Goal: Task Accomplishment & Management: Use online tool/utility

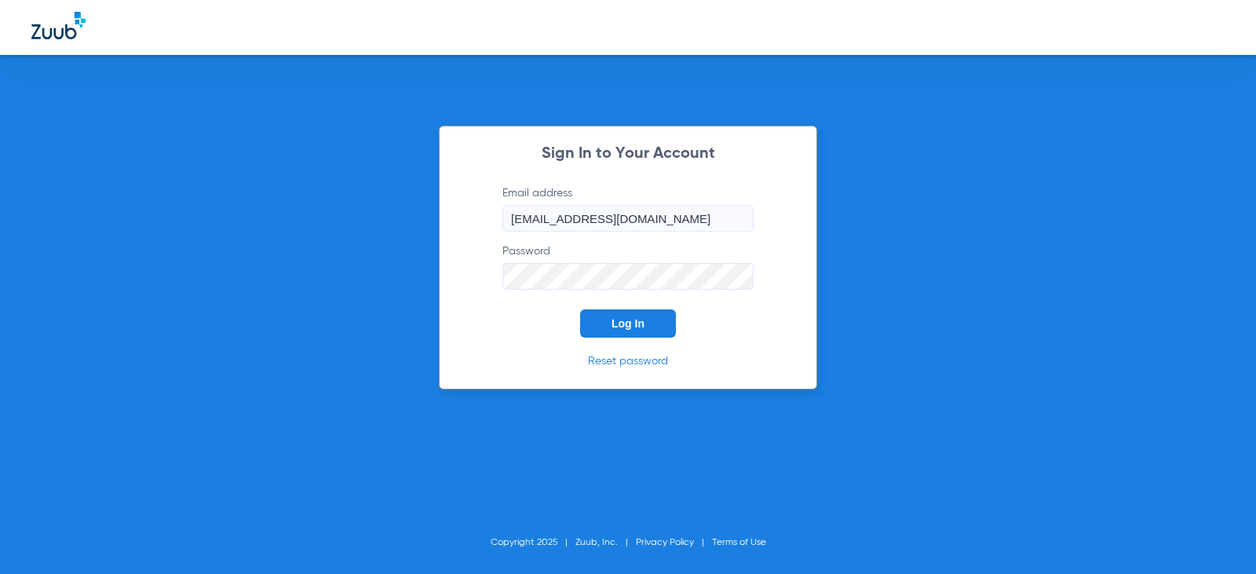
click at [655, 331] on button "Log In" at bounding box center [628, 323] width 96 height 28
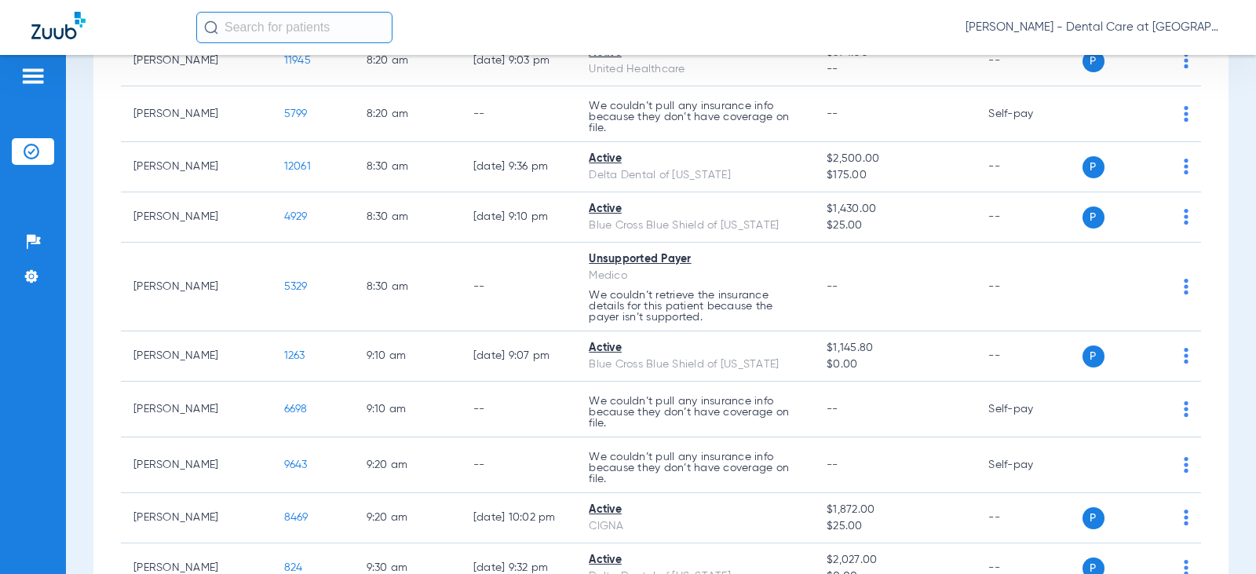
scroll to position [550, 0]
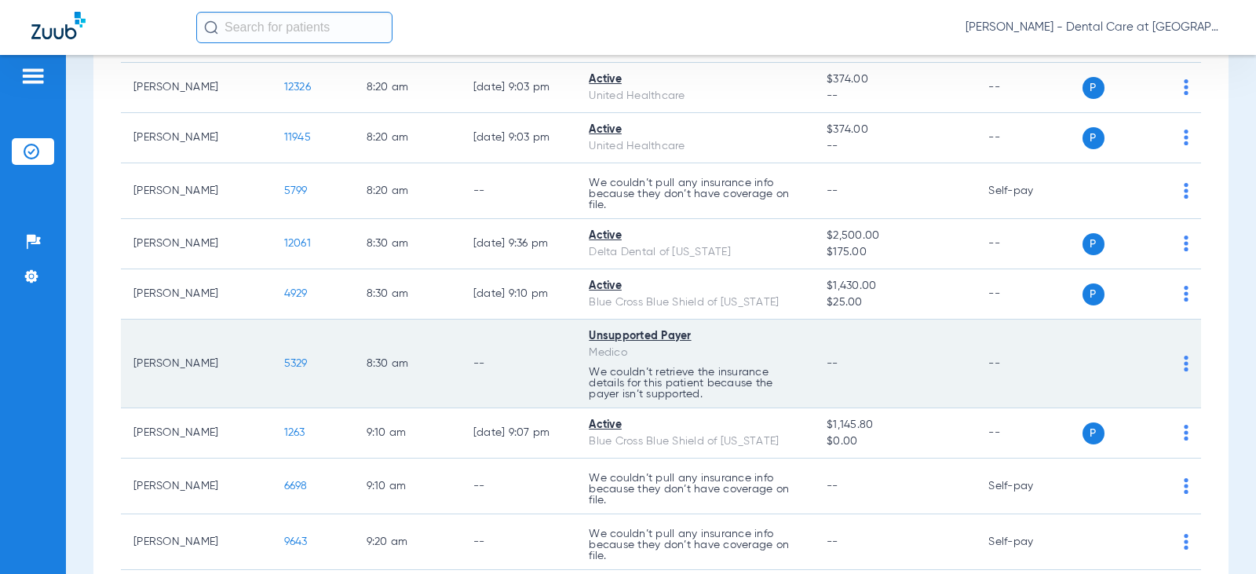
click at [623, 352] on div "Medico" at bounding box center [695, 353] width 213 height 16
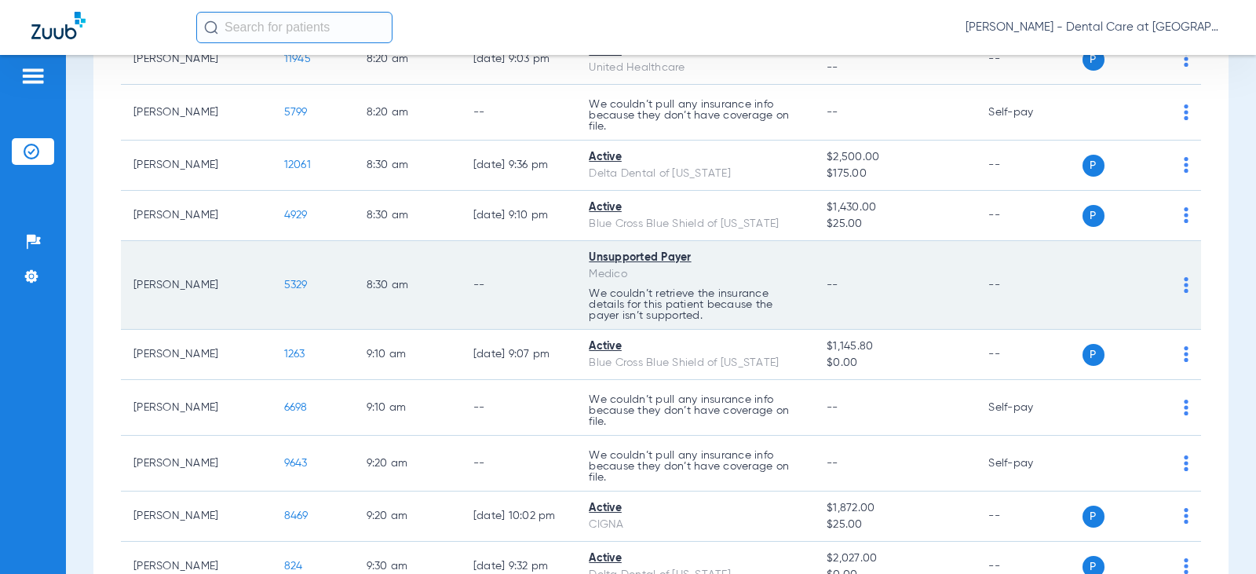
click at [539, 279] on td "--" at bounding box center [518, 285] width 115 height 89
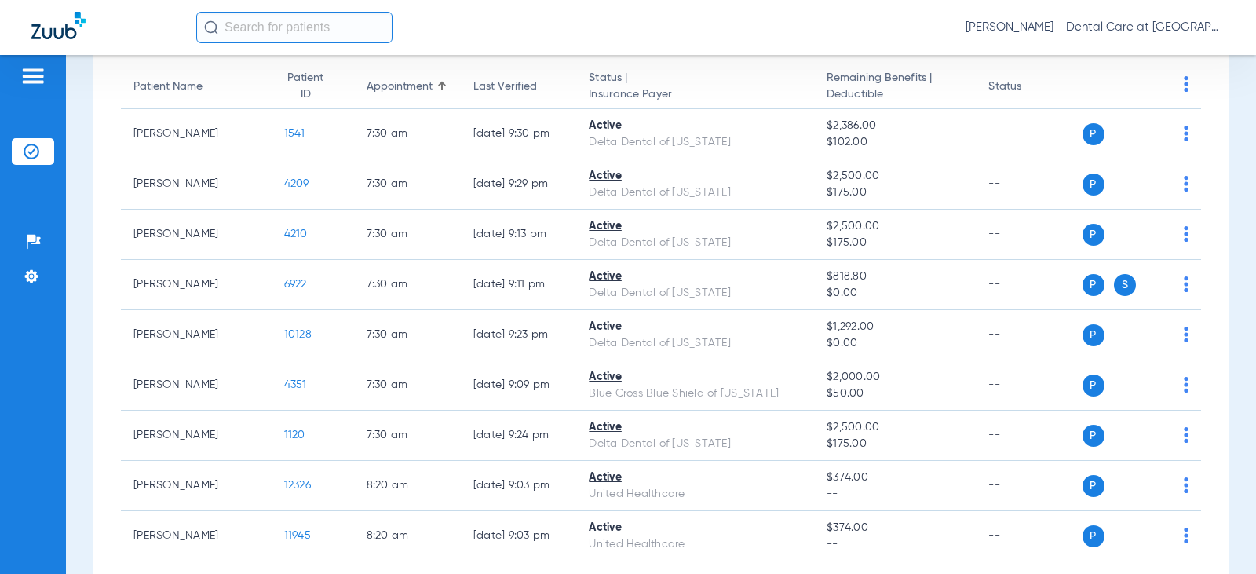
scroll to position [0, 0]
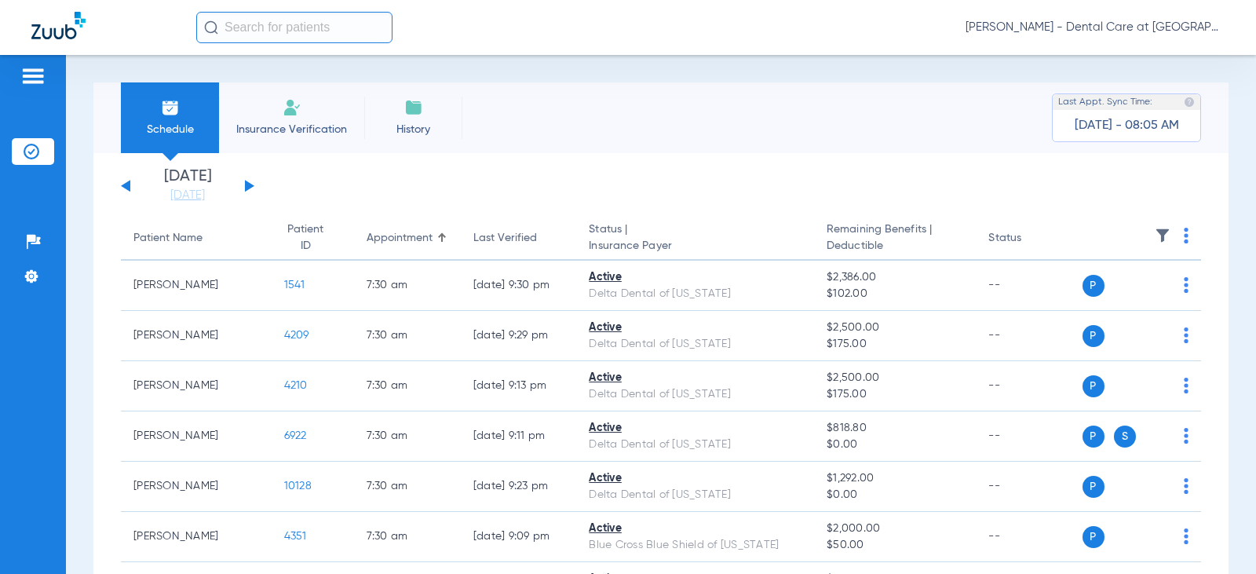
click at [252, 185] on button at bounding box center [249, 186] width 9 height 12
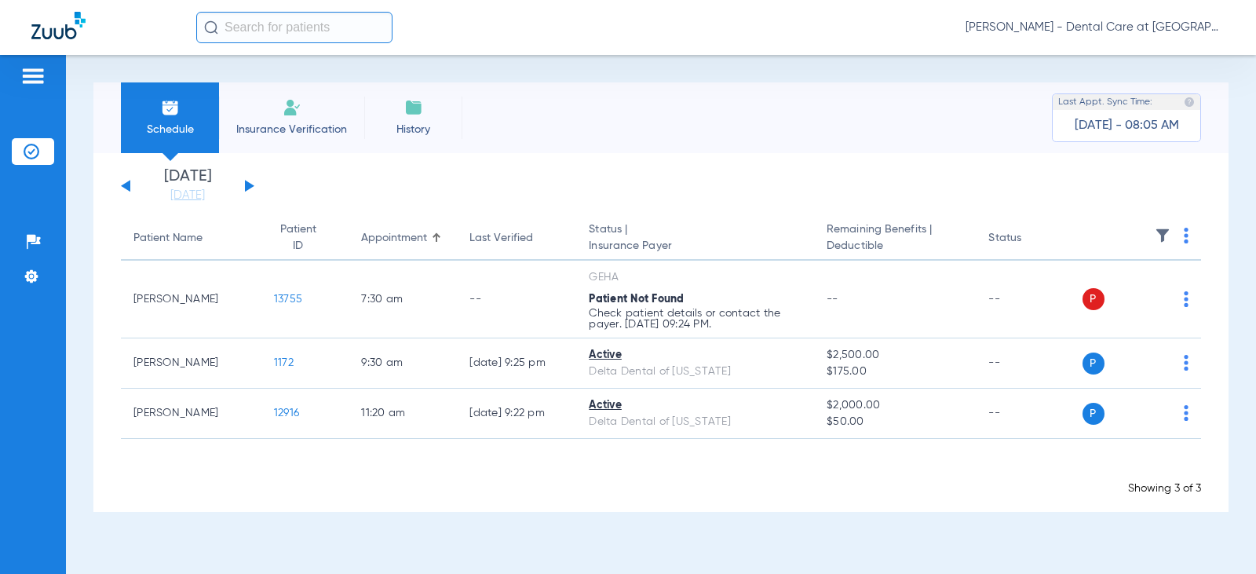
click at [130, 185] on div "[DATE] [DATE] [DATE] [DATE] [DATE] [DATE] [DATE] [DATE] [DATE] [DATE] [DATE] [D…" at bounding box center [187, 186] width 133 height 35
click at [124, 184] on button at bounding box center [125, 186] width 9 height 12
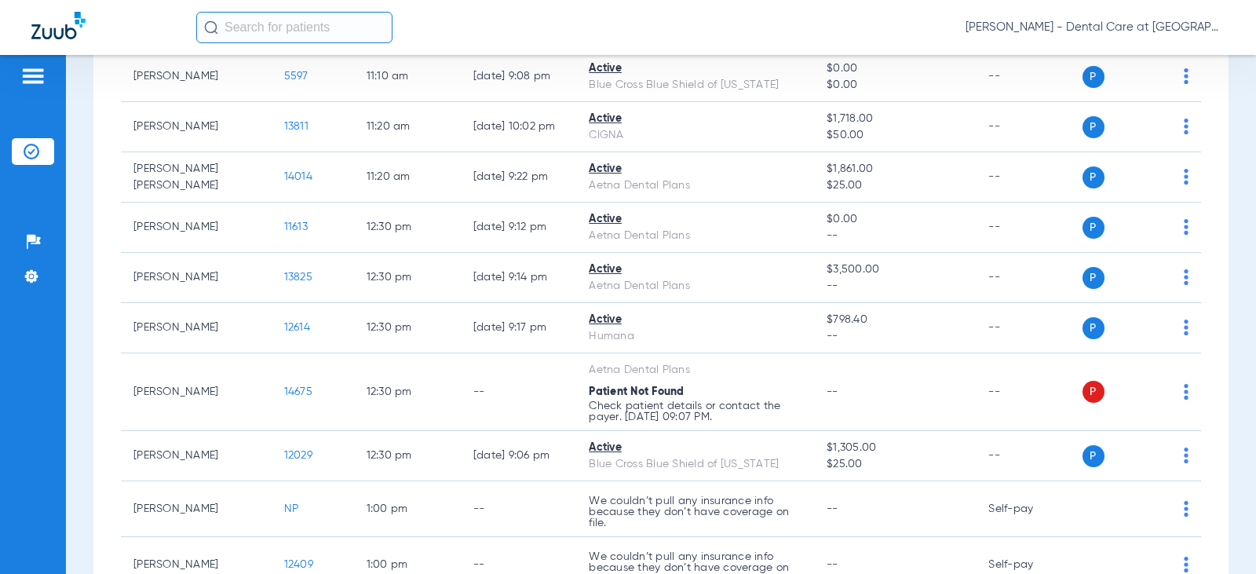
scroll to position [1727, 0]
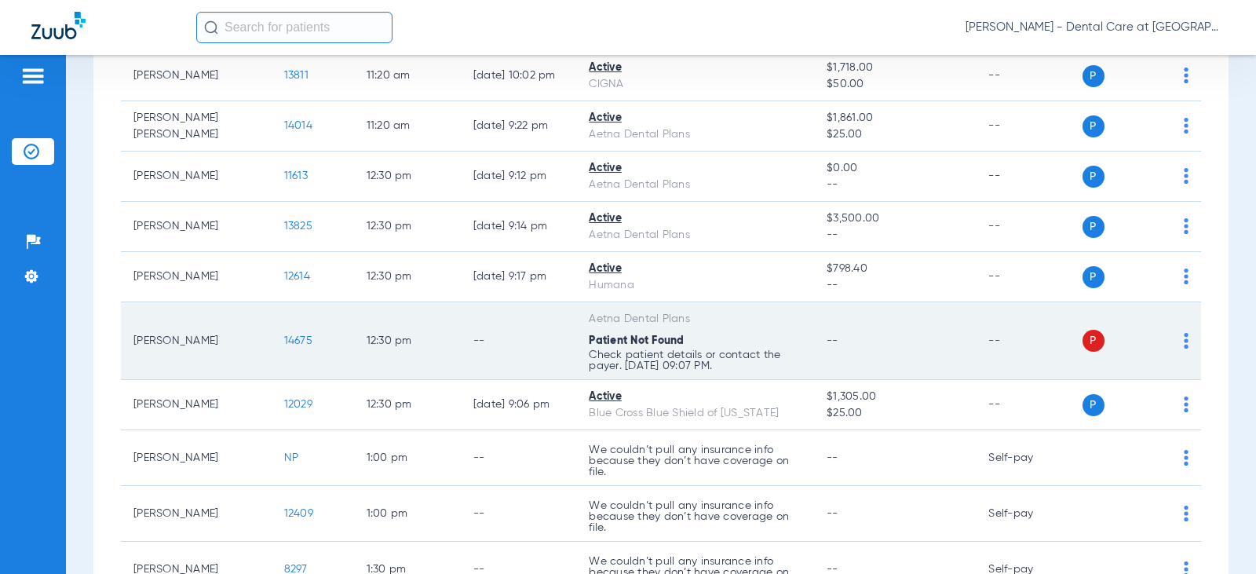
click at [531, 323] on td "--" at bounding box center [518, 341] width 115 height 78
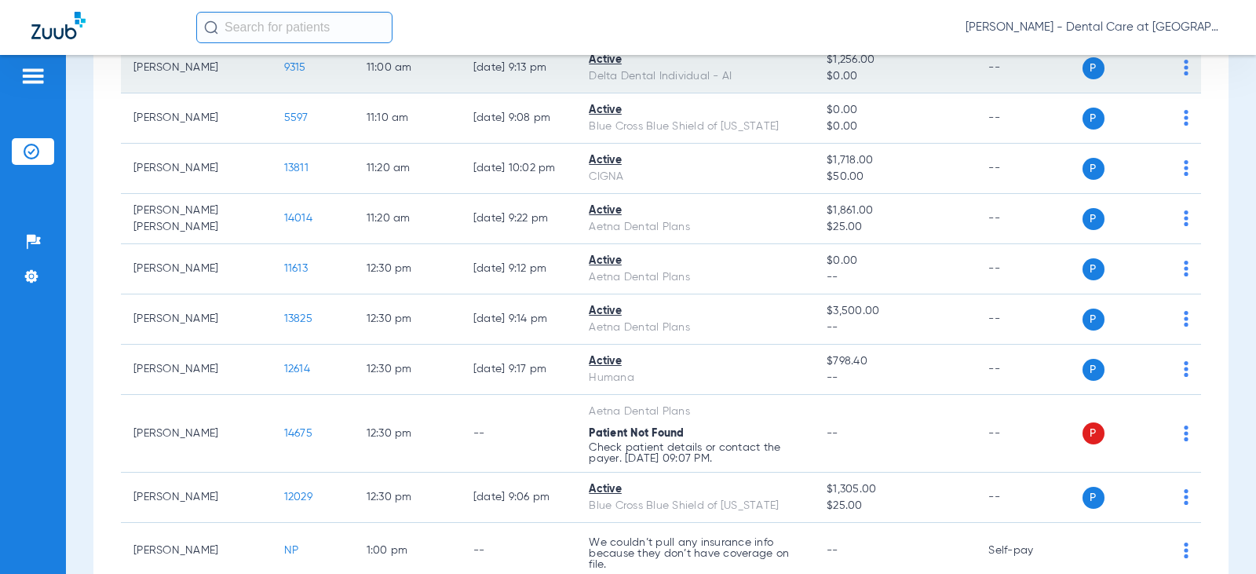
scroll to position [1649, 0]
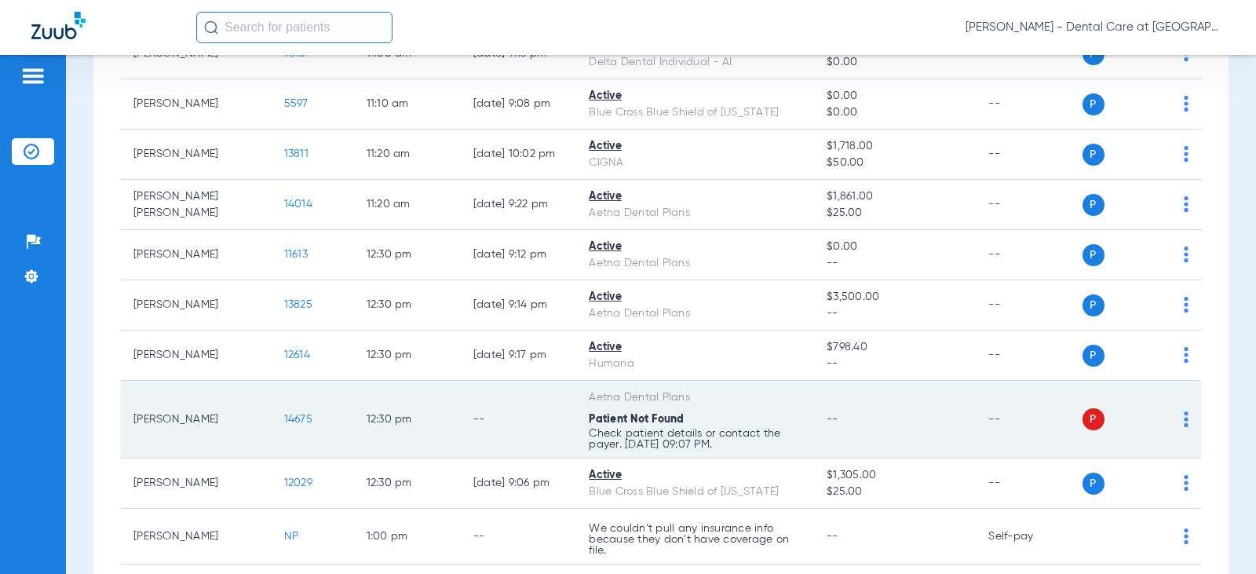
click at [461, 411] on td "--" at bounding box center [518, 420] width 115 height 78
click at [1170, 415] on div "P S" at bounding box center [1136, 419] width 107 height 22
click at [1184, 419] on img at bounding box center [1186, 419] width 5 height 16
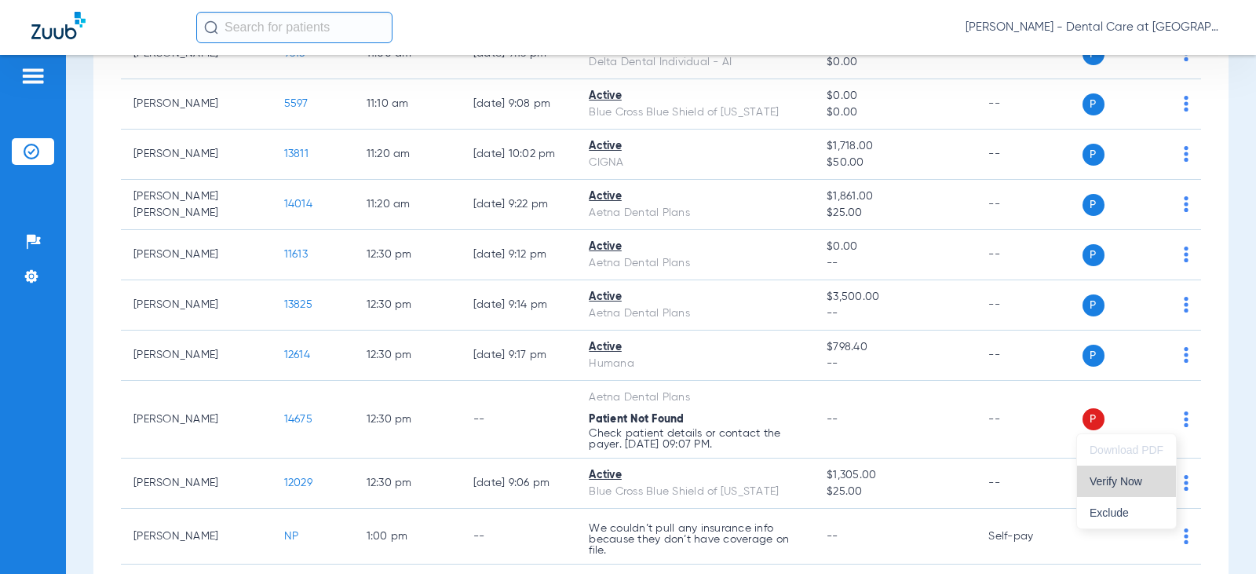
click at [1137, 490] on button "Verify Now" at bounding box center [1126, 481] width 99 height 31
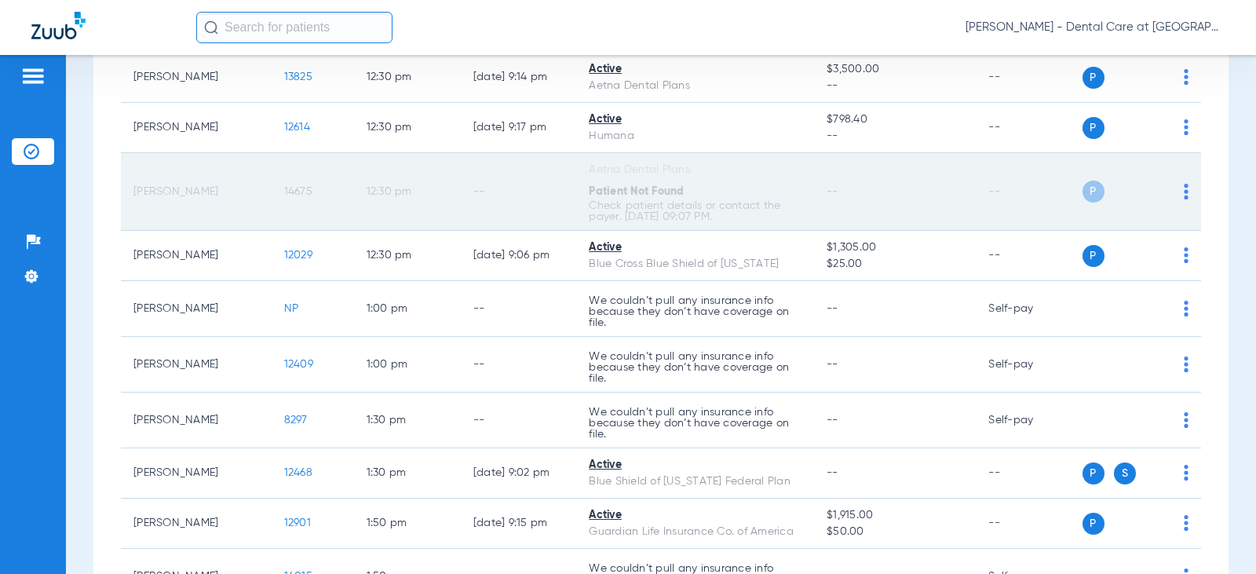
scroll to position [1884, 0]
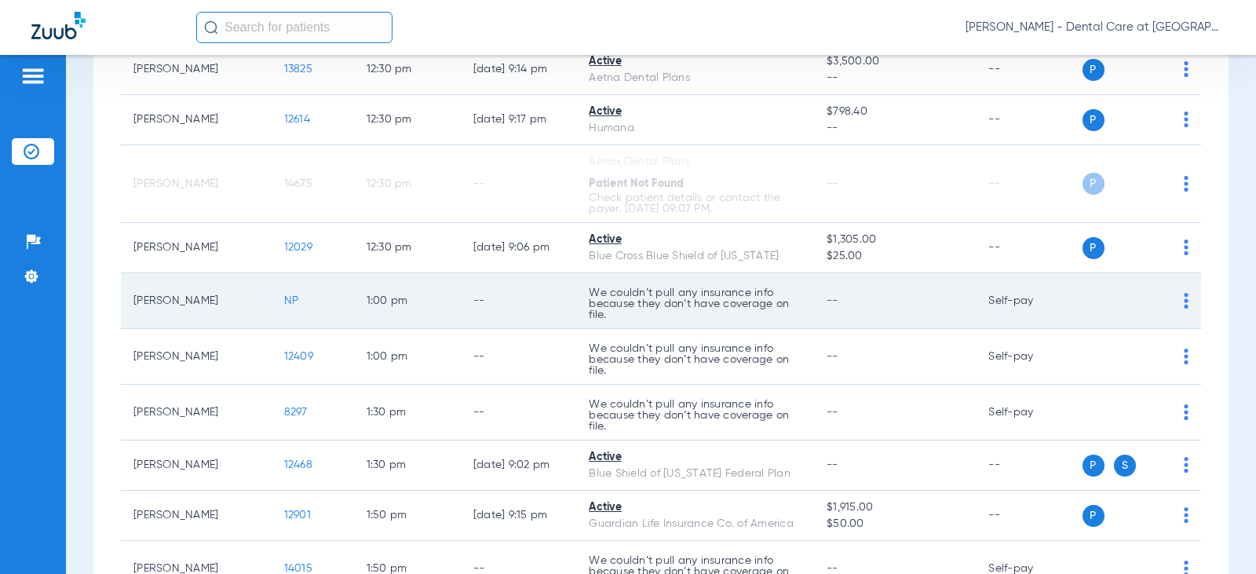
click at [236, 310] on td "[PERSON_NAME]" at bounding box center [196, 301] width 151 height 56
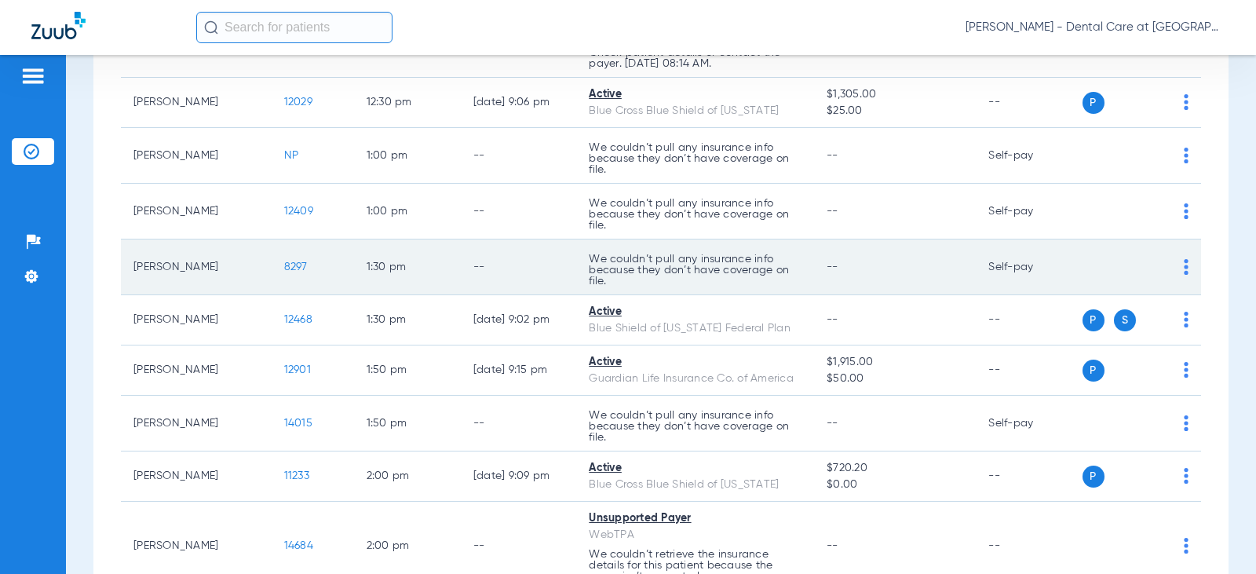
scroll to position [2041, 0]
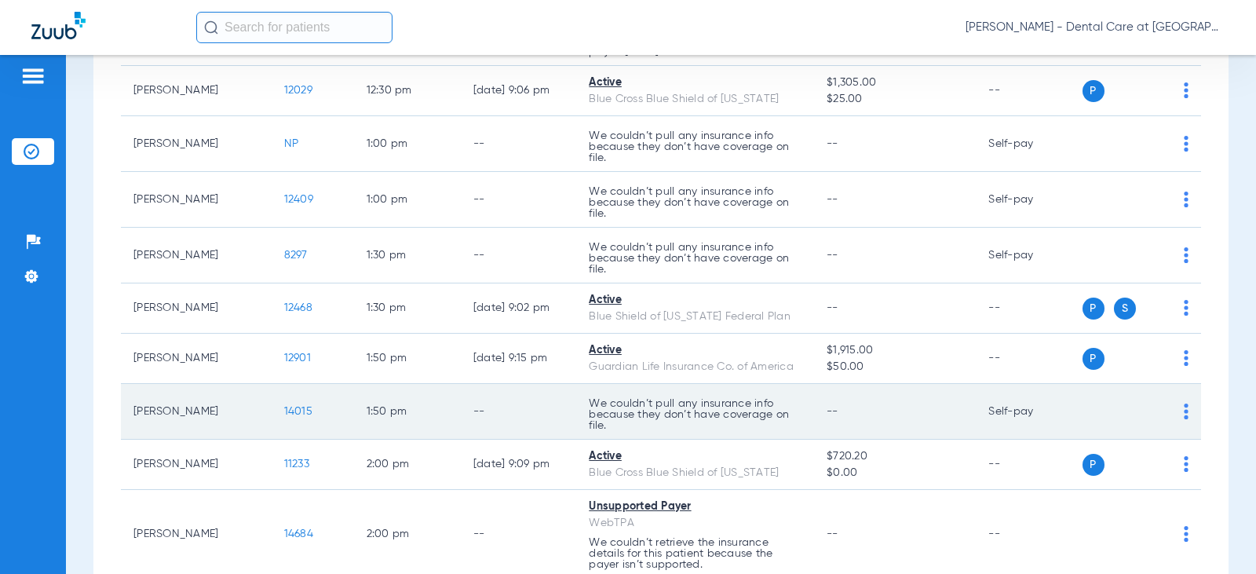
click at [621, 407] on p "We couldn’t pull any insurance info because they don’t have coverage on file." at bounding box center [695, 414] width 213 height 33
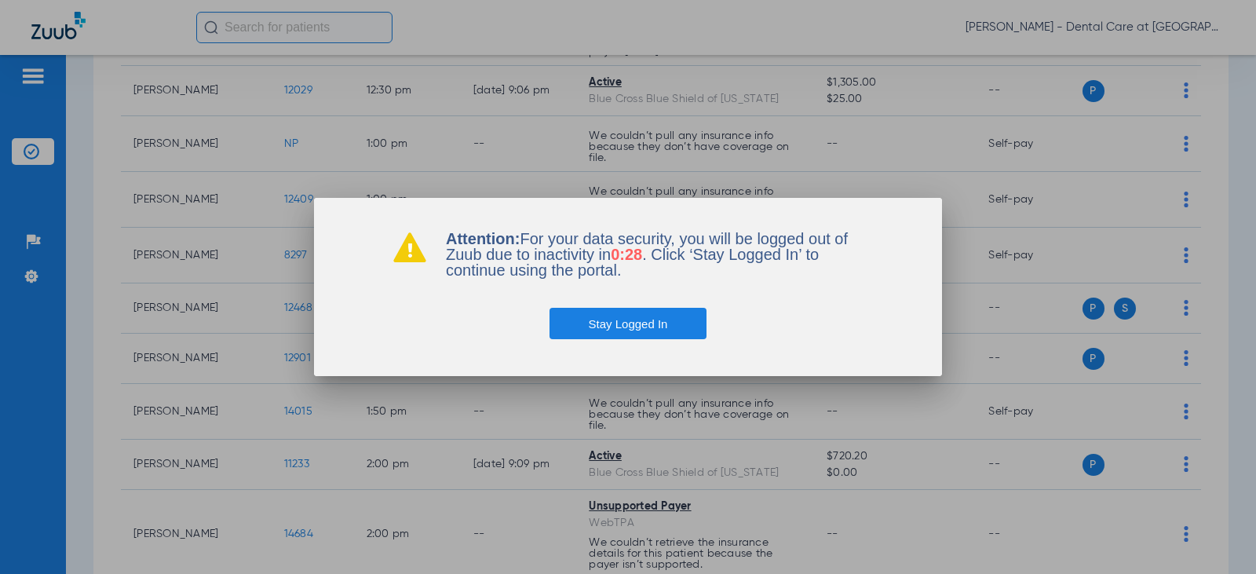
click at [614, 323] on button "Stay Logged In" at bounding box center [629, 323] width 158 height 31
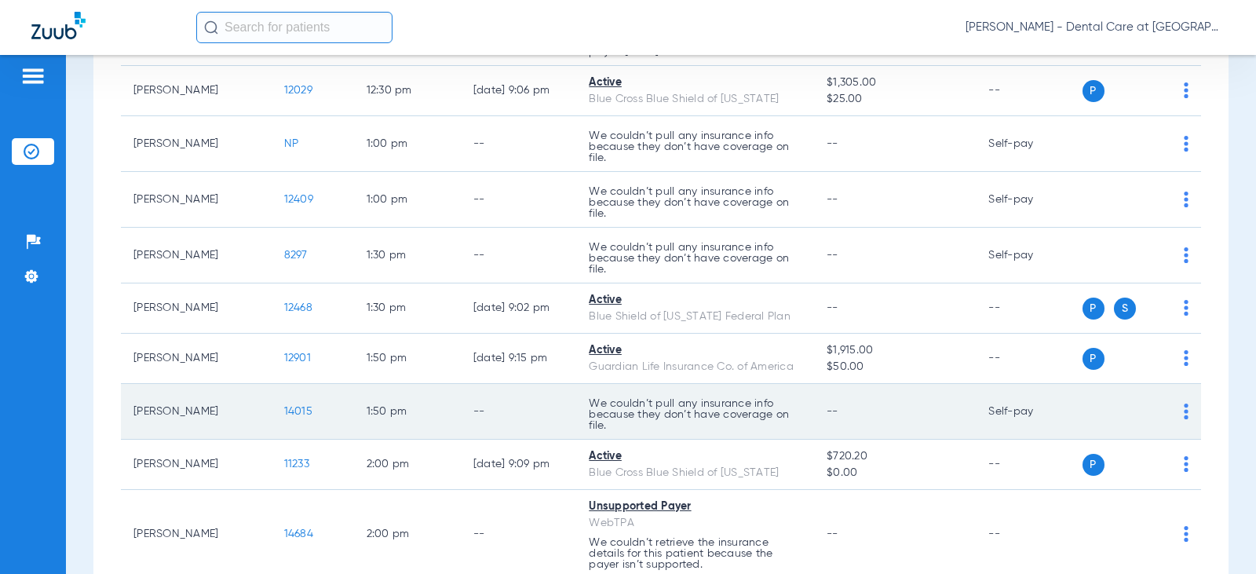
drag, startPoint x: 1174, startPoint y: 417, endPoint x: 918, endPoint y: 411, distance: 256.0
click at [912, 409] on td "--" at bounding box center [895, 412] width 162 height 56
click at [1184, 414] on img at bounding box center [1186, 412] width 5 height 16
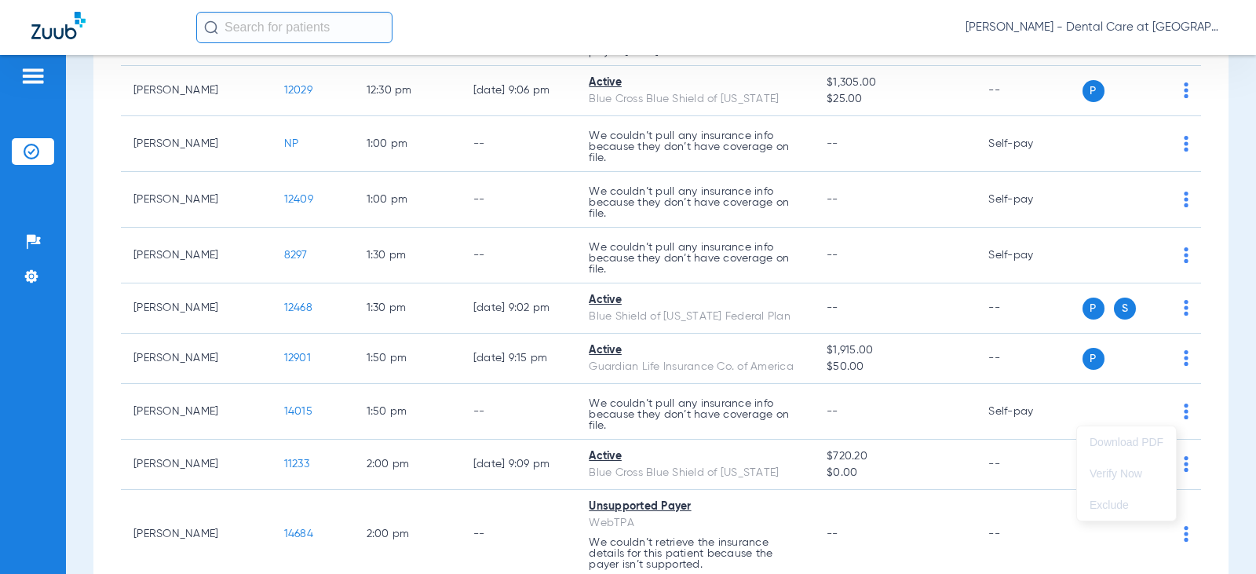
click at [998, 420] on div at bounding box center [628, 287] width 1256 height 574
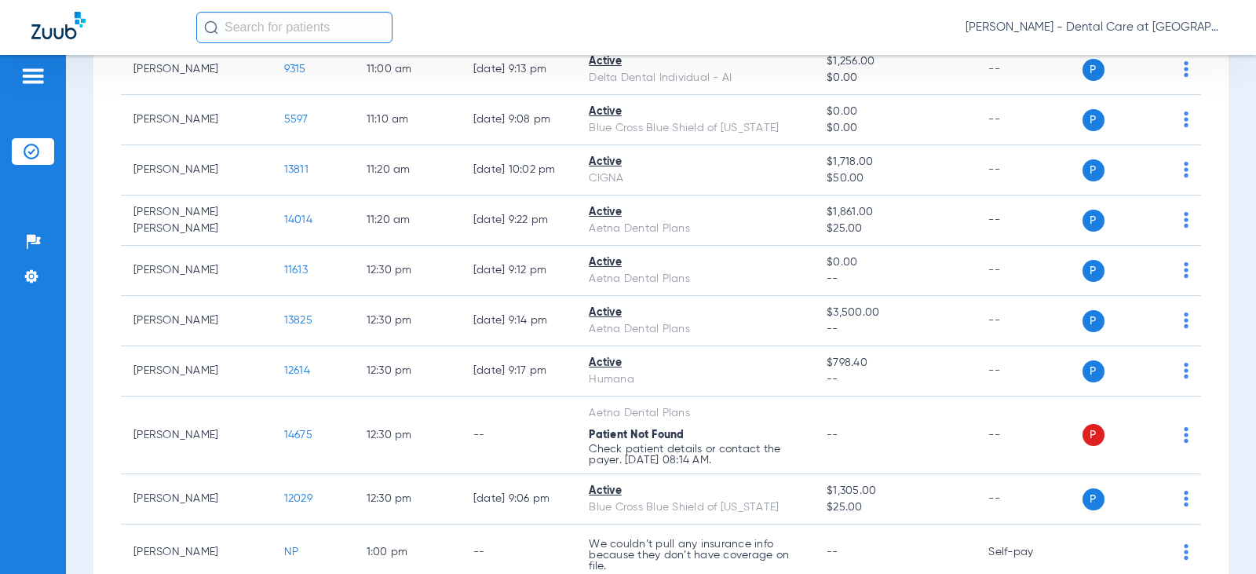
scroll to position [1627, 0]
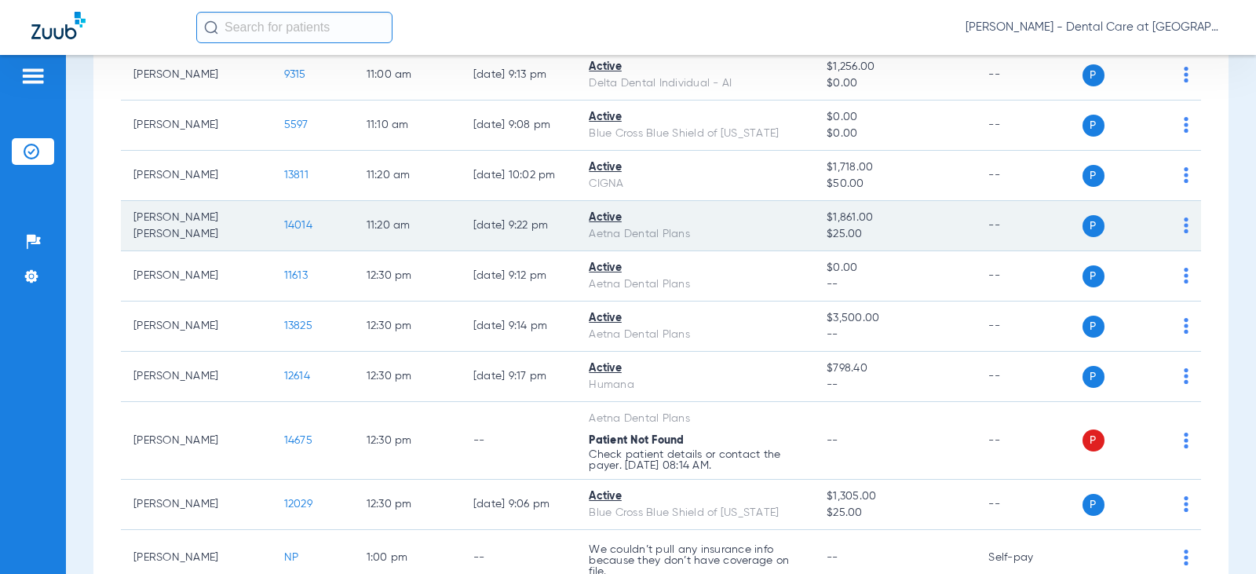
click at [758, 240] on div "Aetna Dental Plans" at bounding box center [695, 234] width 213 height 16
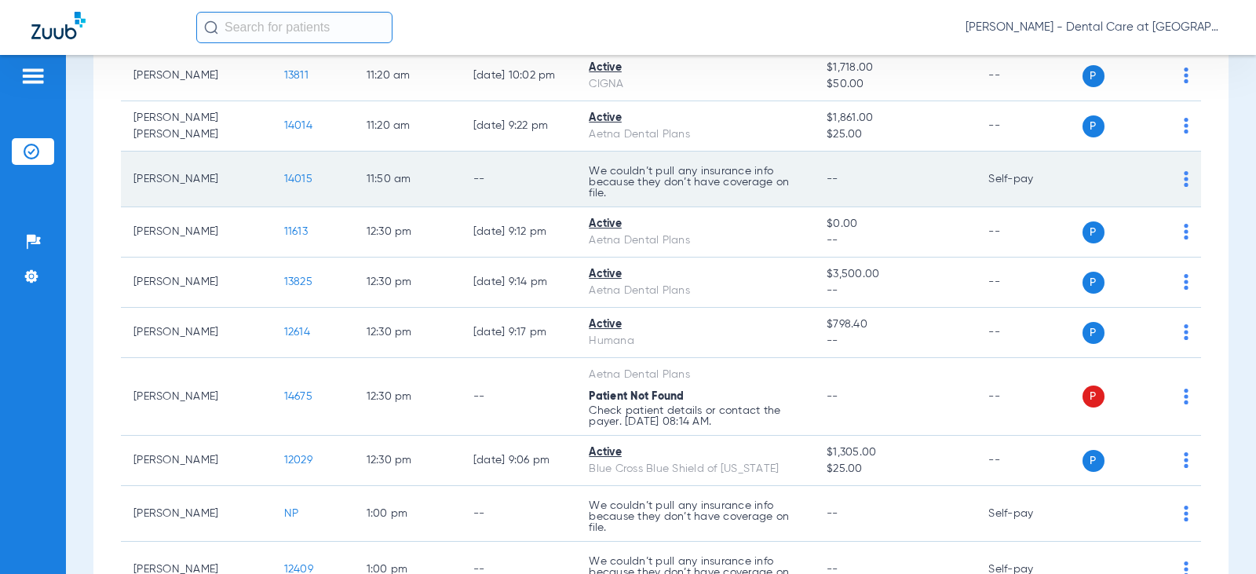
scroll to position [1806, 0]
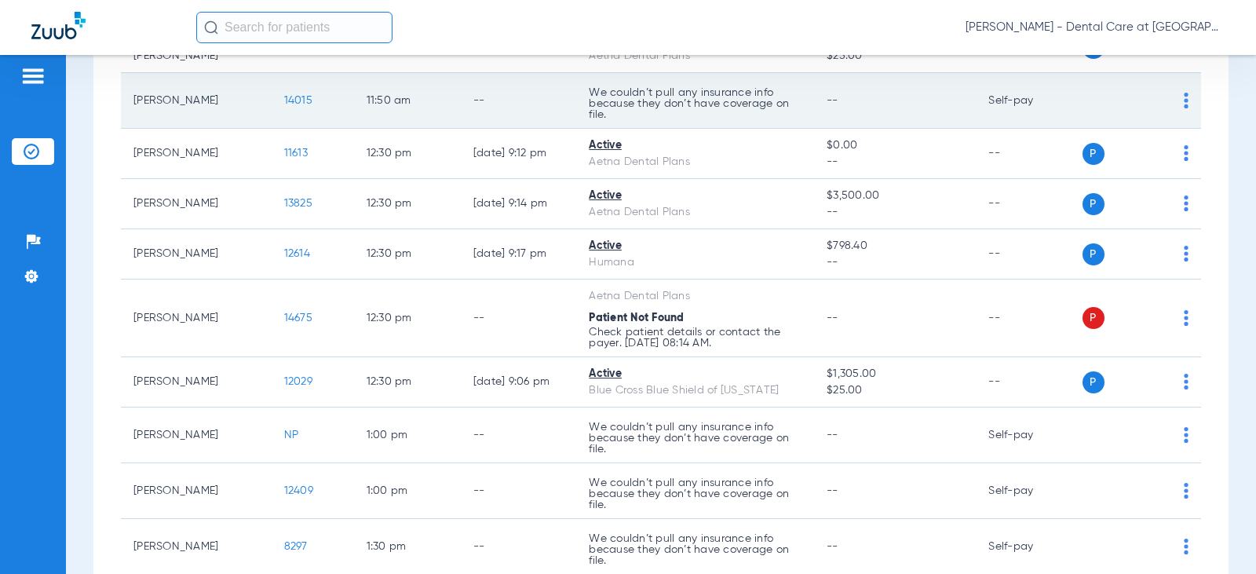
click at [616, 323] on span "Patient Not Found" at bounding box center [636, 317] width 95 height 11
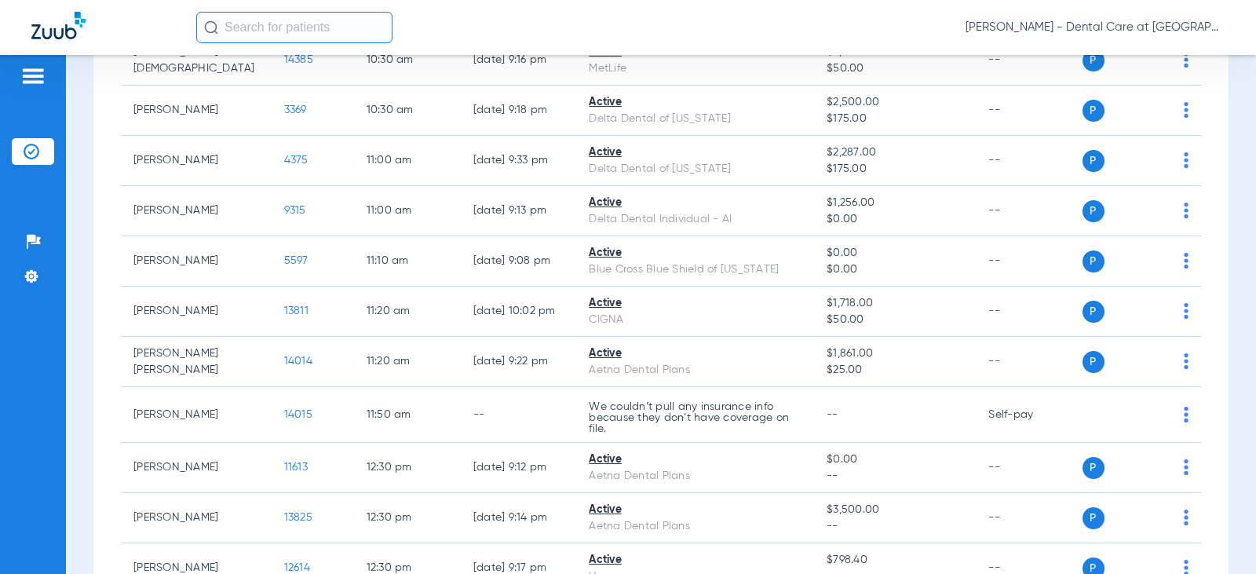
scroll to position [1884, 0]
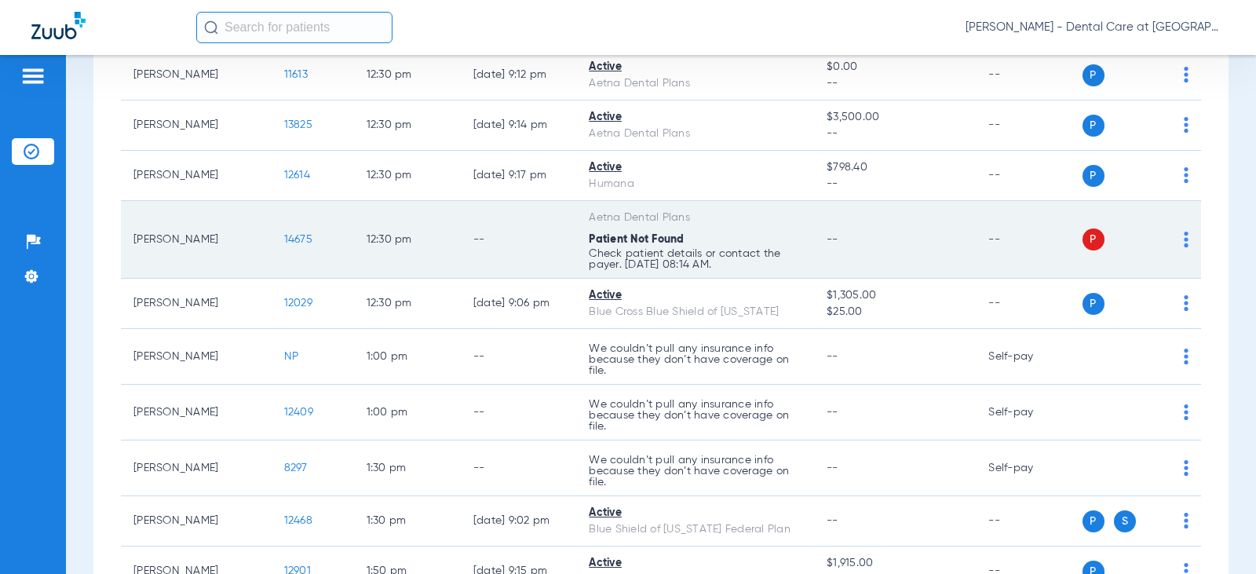
click at [461, 251] on td "--" at bounding box center [518, 240] width 115 height 78
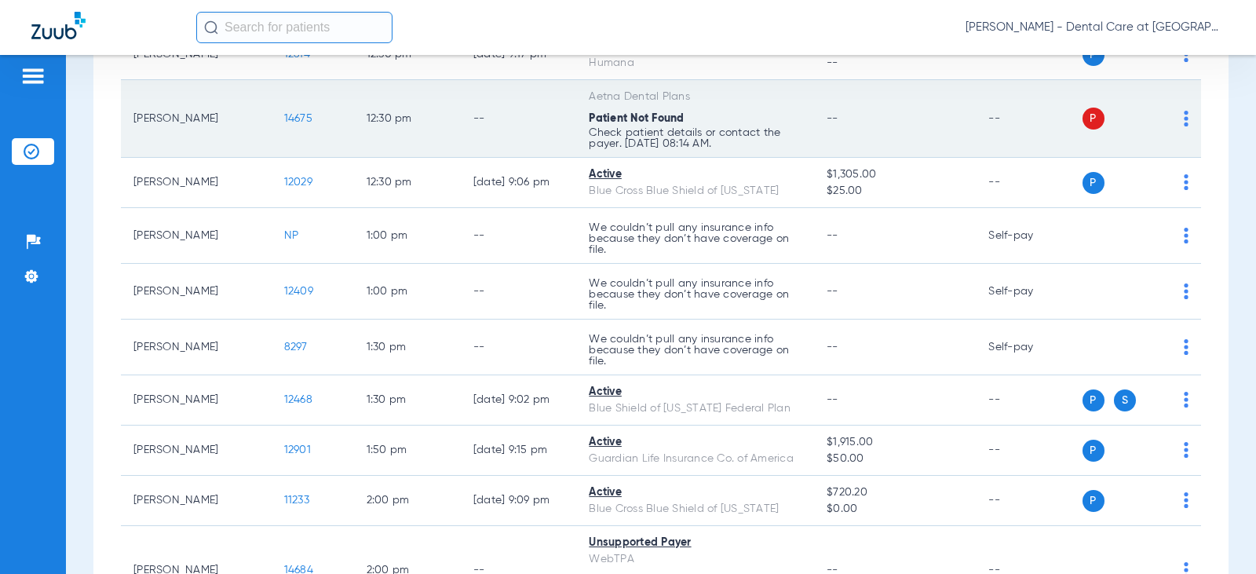
scroll to position [2041, 0]
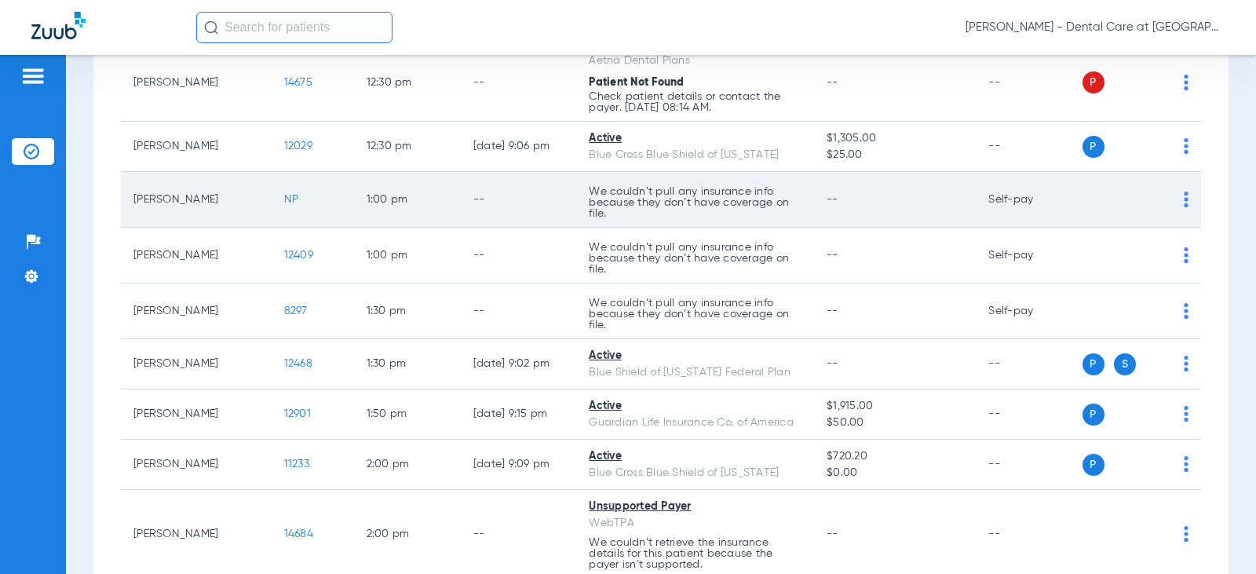
click at [429, 192] on td "1:00 PM" at bounding box center [407, 200] width 107 height 56
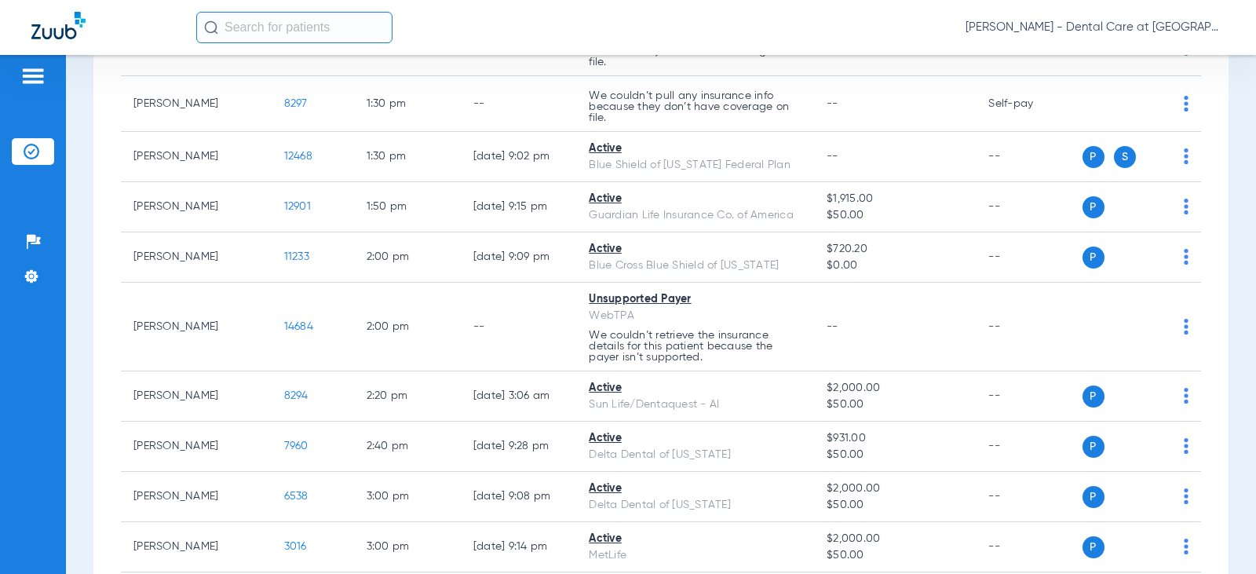
scroll to position [2277, 0]
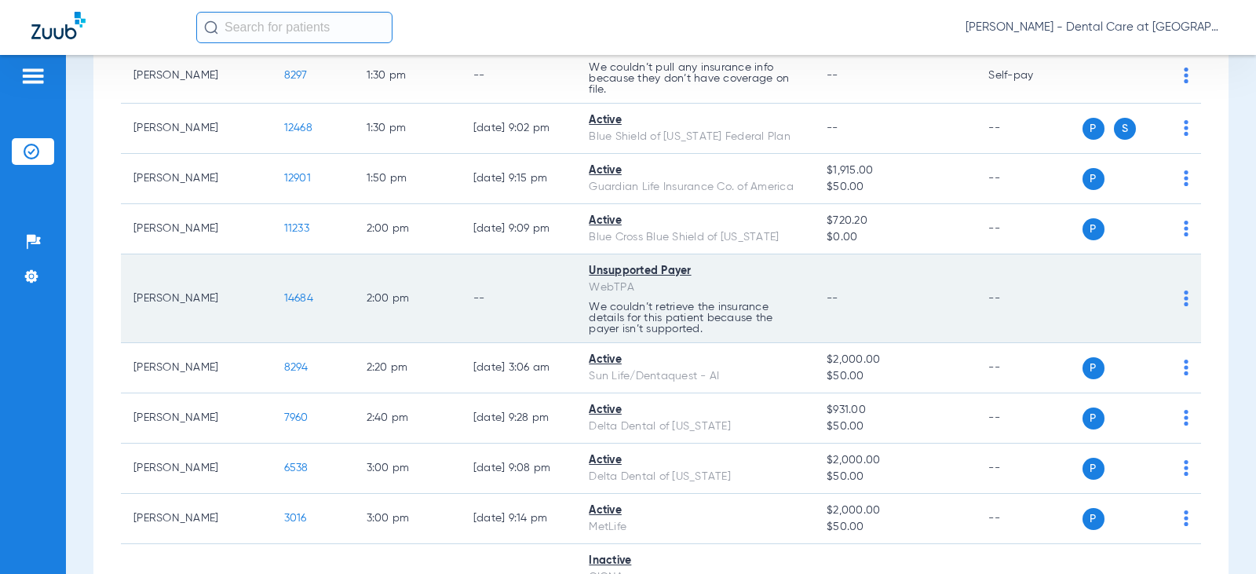
click at [416, 283] on td "2:00 PM" at bounding box center [407, 298] width 107 height 89
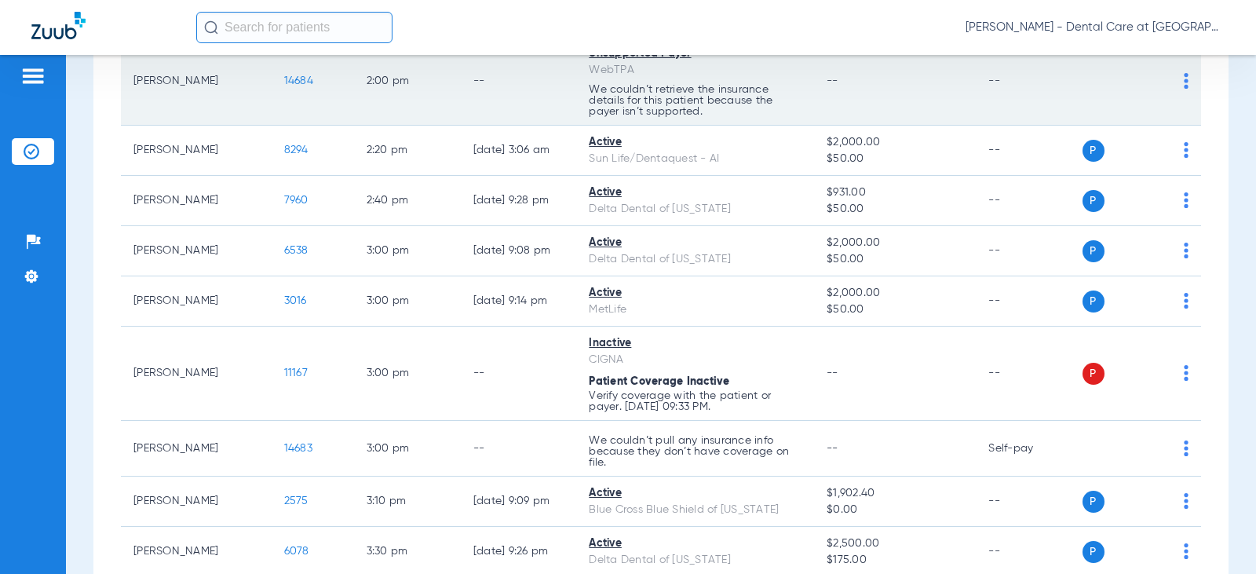
scroll to position [2512, 0]
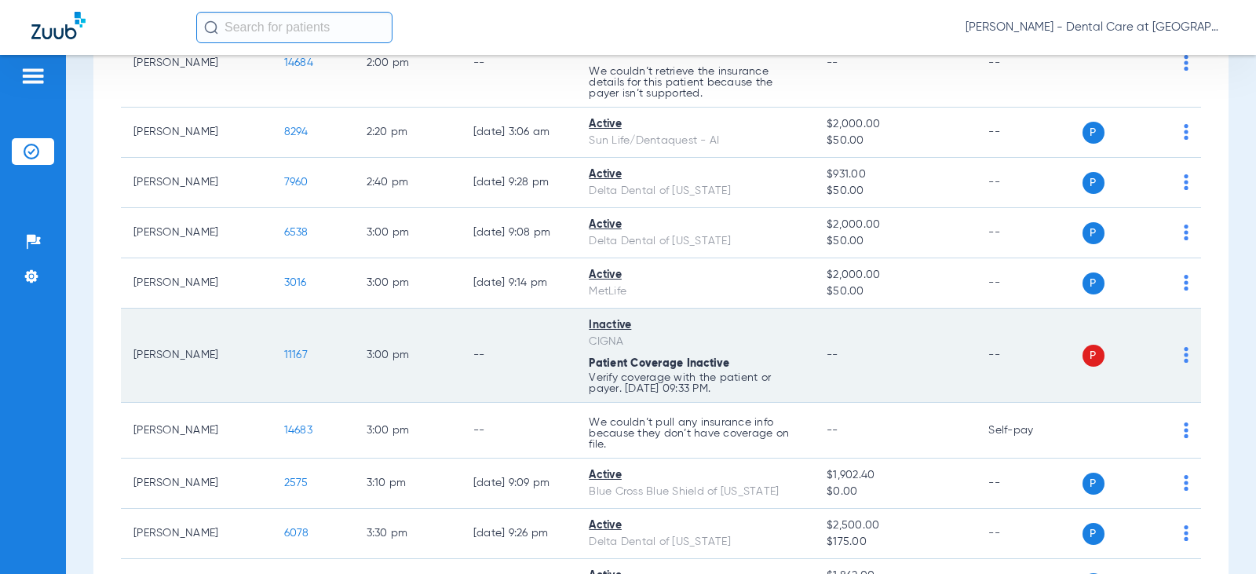
click at [461, 345] on td "--" at bounding box center [518, 356] width 115 height 94
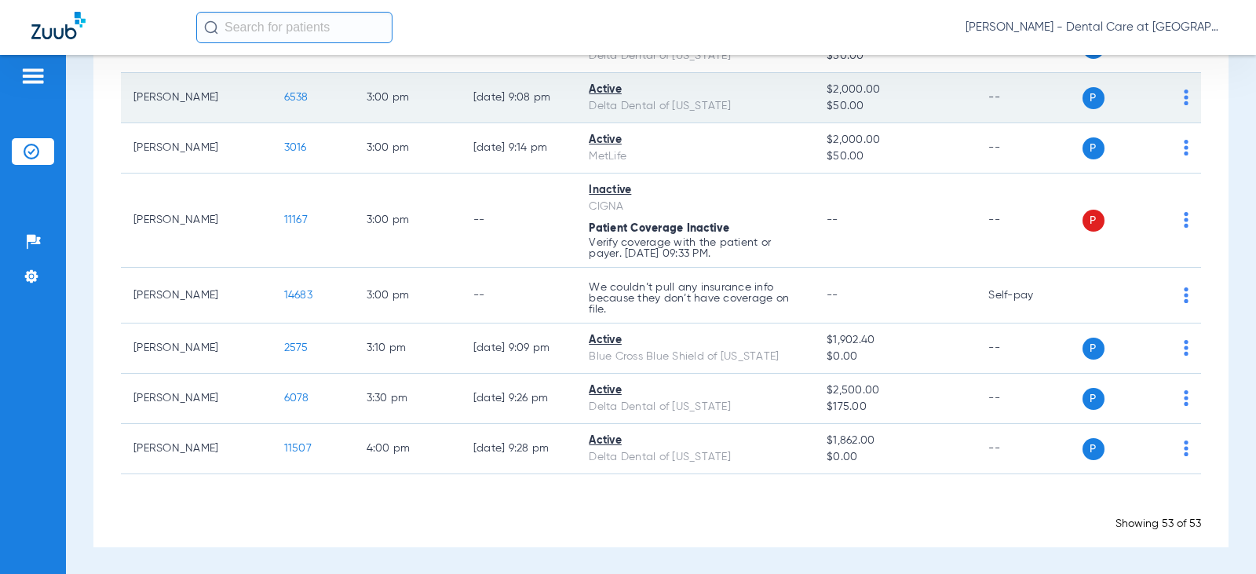
scroll to position [2648, 0]
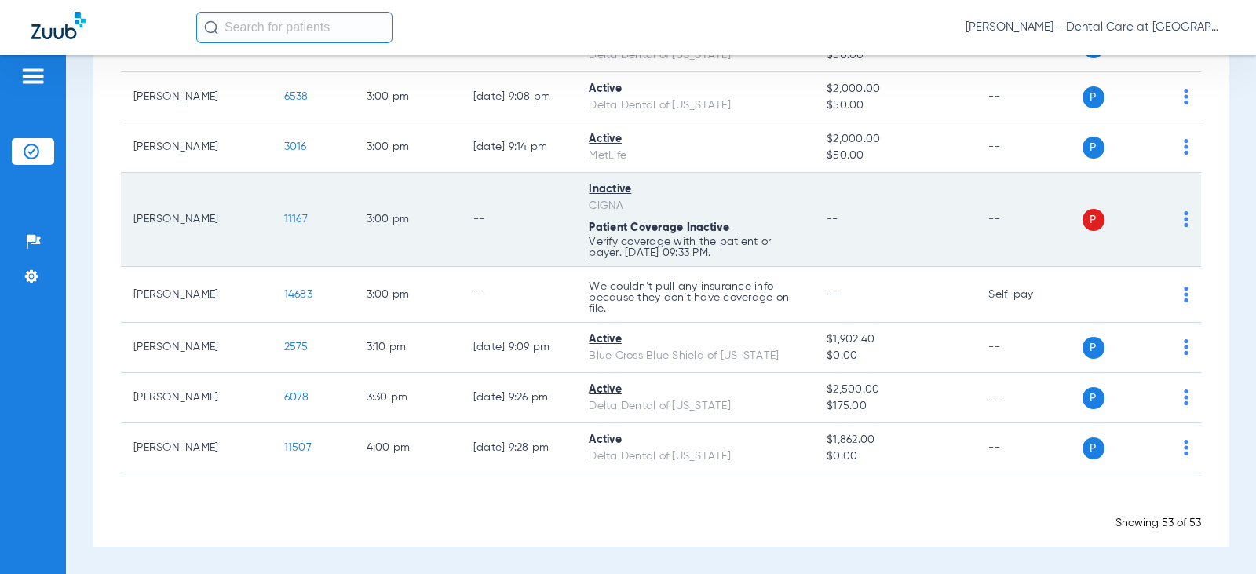
click at [473, 179] on td "--" at bounding box center [518, 220] width 115 height 94
click at [417, 213] on td "3:00 PM" at bounding box center [407, 220] width 107 height 94
